Goal: Transaction & Acquisition: Purchase product/service

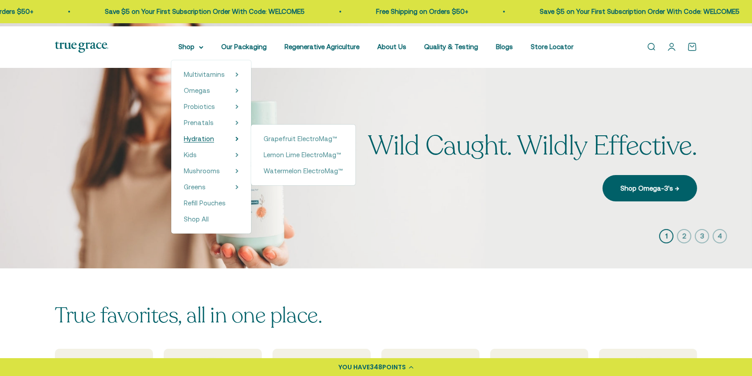
click at [192, 142] on span "Hydration" at bounding box center [199, 139] width 30 height 8
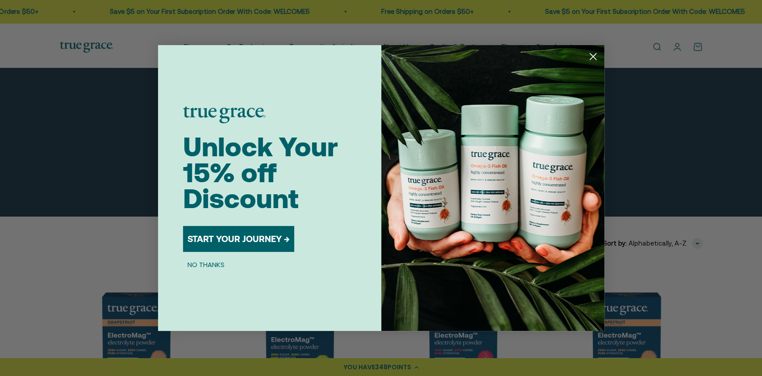
click at [594, 58] on icon "Close dialog" at bounding box center [592, 57] width 6 height 6
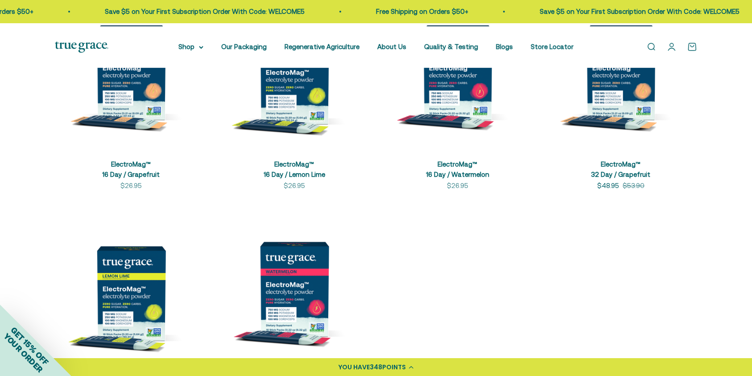
scroll to position [269, 0]
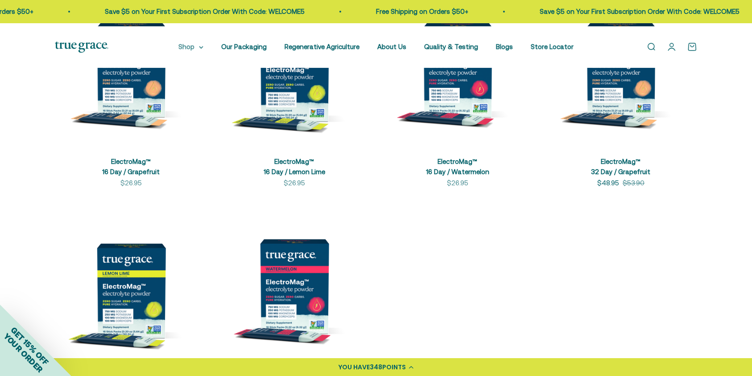
click at [178, 47] on summary "Shop" at bounding box center [190, 46] width 25 height 11
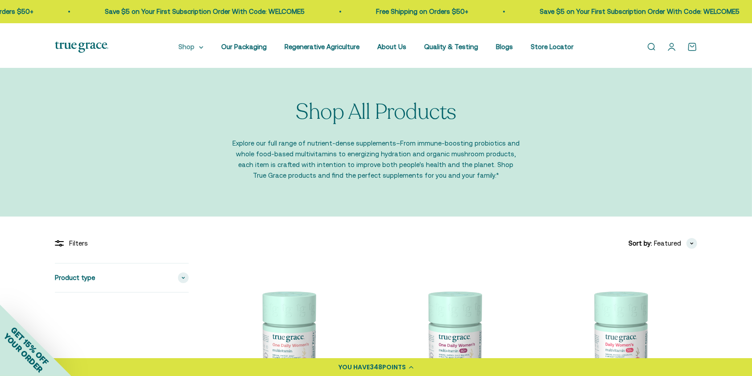
click at [178, 45] on summary "Shop" at bounding box center [190, 46] width 25 height 11
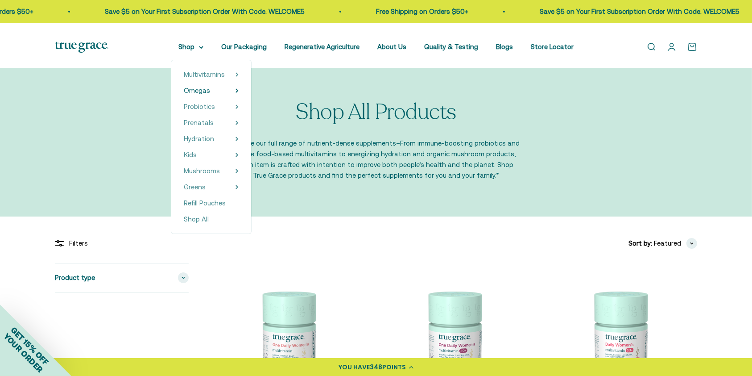
click at [187, 94] on span "Omegas" at bounding box center [197, 91] width 26 height 8
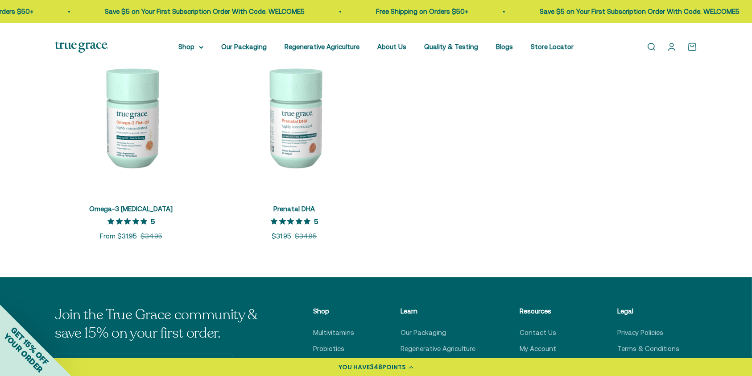
scroll to position [214, 0]
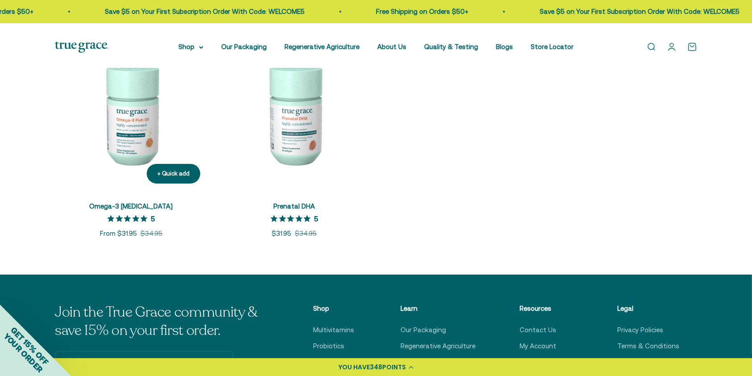
click at [133, 165] on img at bounding box center [131, 114] width 153 height 153
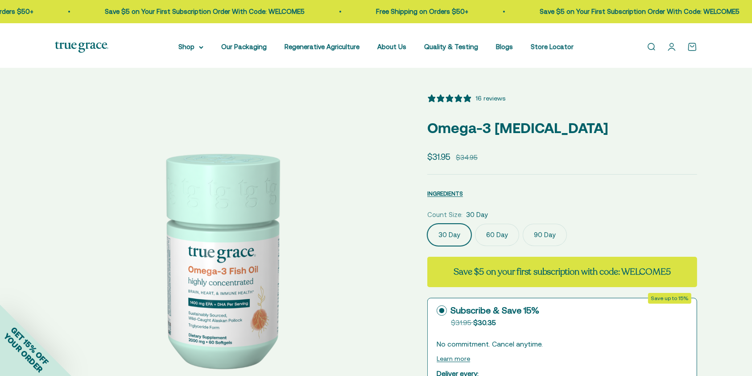
select select "3"
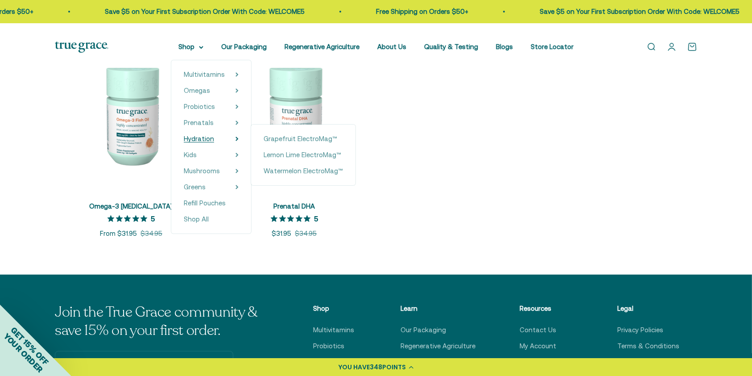
click at [195, 142] on span "Hydration" at bounding box center [199, 139] width 30 height 8
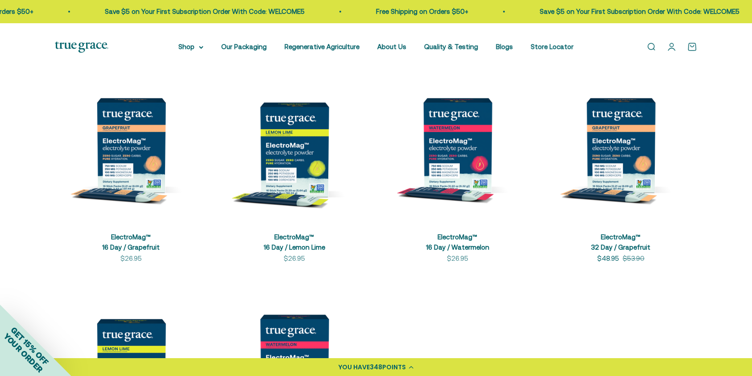
scroll to position [201, 0]
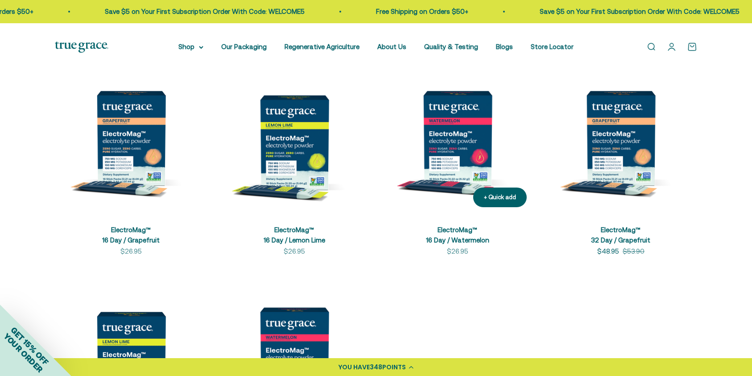
click at [454, 186] on img at bounding box center [457, 138] width 153 height 153
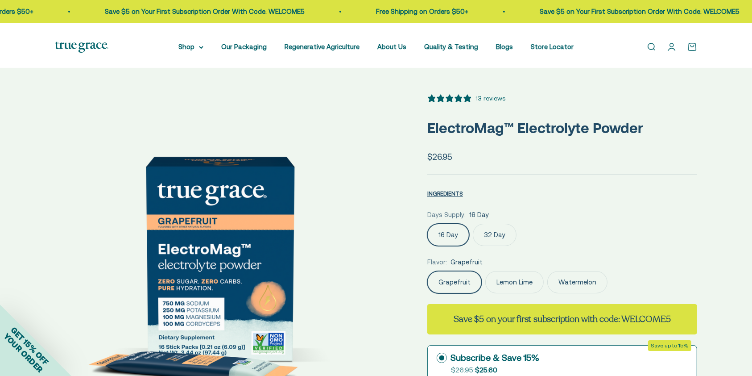
select select "3"
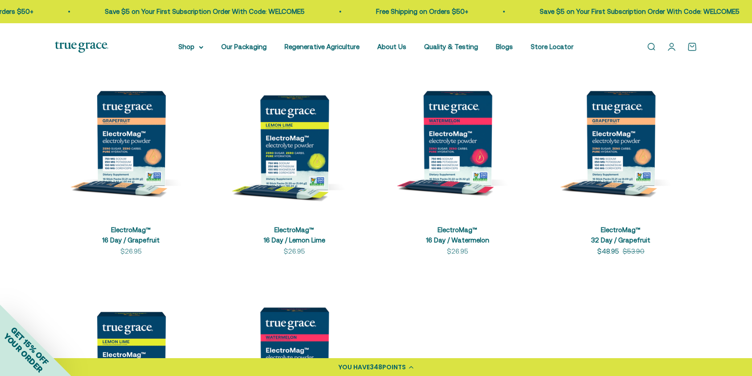
scroll to position [107, 0]
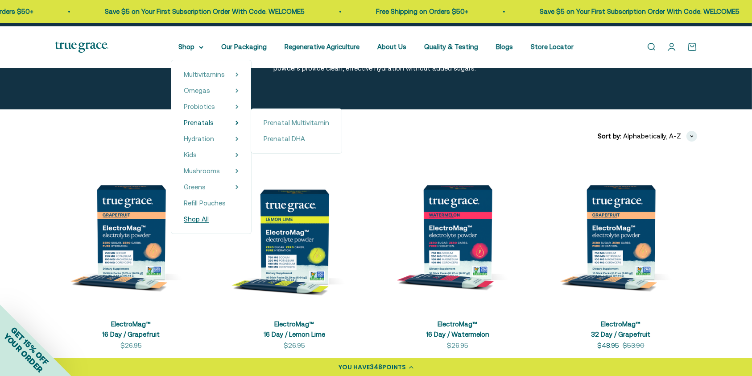
click at [184, 224] on span "Shop All" at bounding box center [196, 219] width 25 height 11
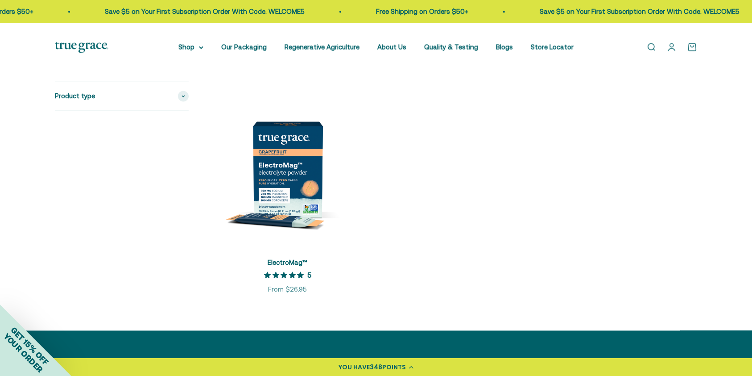
scroll to position [1785, 0]
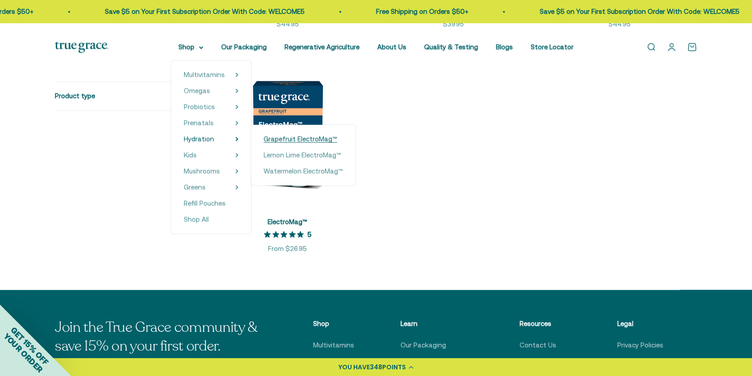
click at [282, 142] on span "Grapefruit ElectroMag™" at bounding box center [301, 139] width 74 height 8
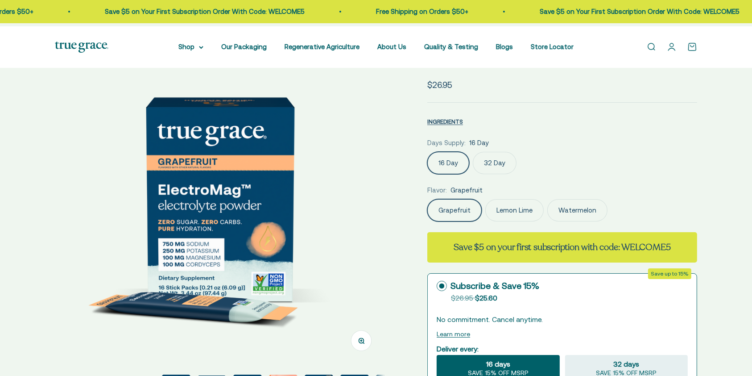
select select "3"
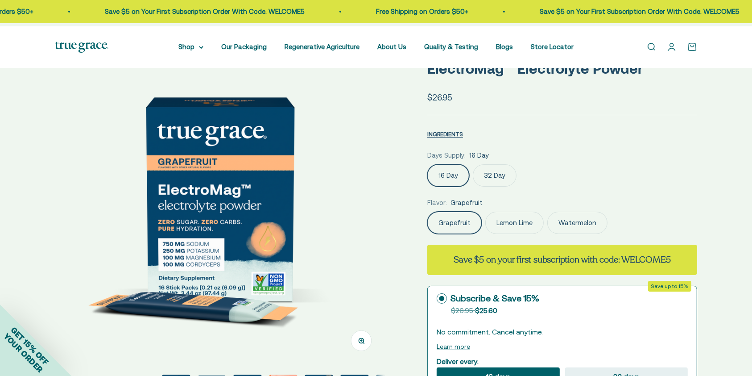
click at [598, 234] on fieldset "Flavor: Grapefruit Grapefruit Lemon Lime Watermelon" at bounding box center [562, 215] width 270 height 37
click at [599, 234] on label "Watermelon" at bounding box center [577, 222] width 60 height 22
click at [427, 211] on input "Watermelon" at bounding box center [427, 211] width 0 height 0
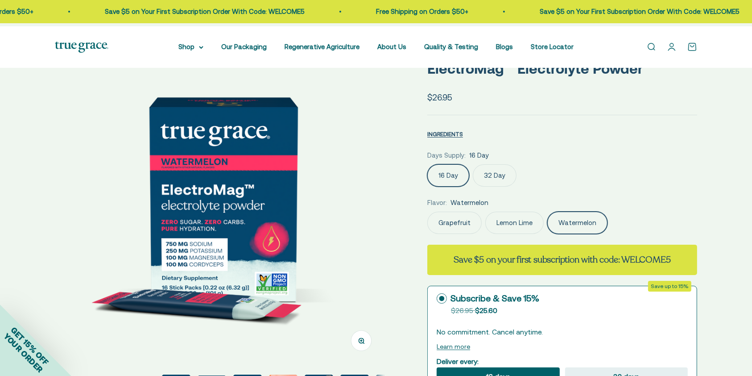
click at [521, 234] on label "Lemon Lime" at bounding box center [514, 222] width 58 height 22
click at [427, 211] on input "Lemon Lime" at bounding box center [427, 211] width 0 height 0
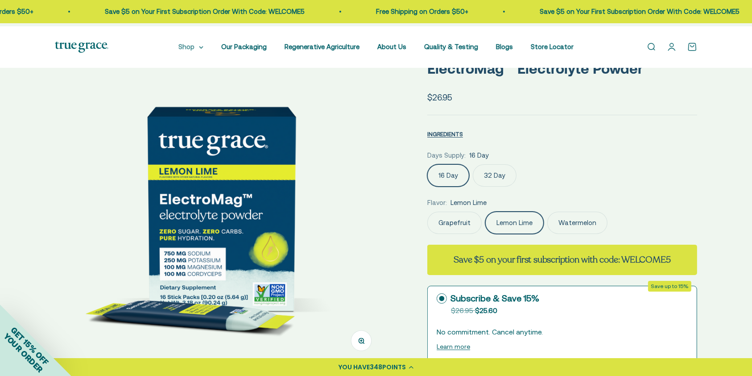
click at [186, 52] on summary "Shop" at bounding box center [190, 46] width 25 height 11
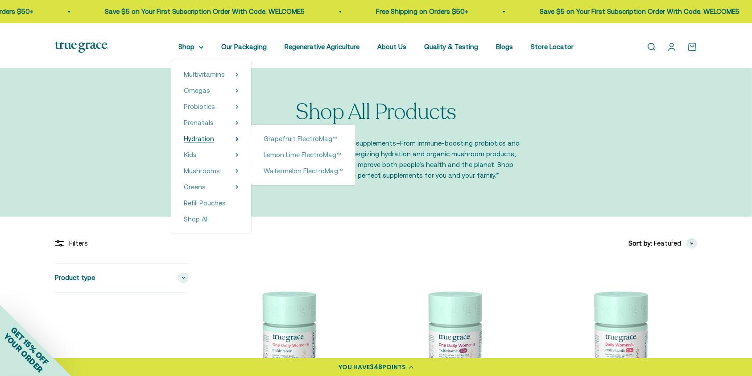
click at [190, 142] on span "Hydration" at bounding box center [199, 139] width 30 height 8
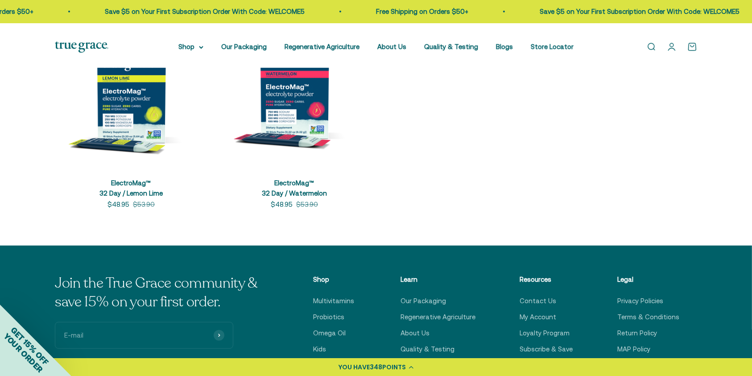
scroll to position [476, 0]
